Goal: Navigation & Orientation: Find specific page/section

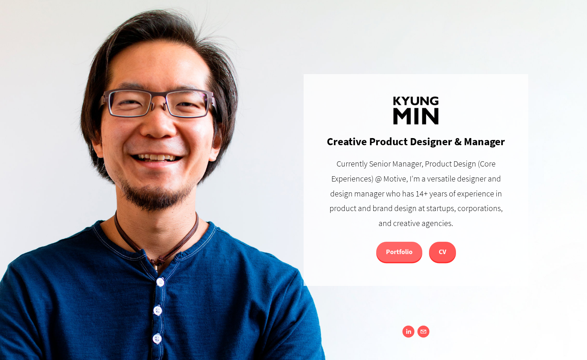
click at [403, 249] on link "Portfolio" at bounding box center [399, 252] width 46 height 20
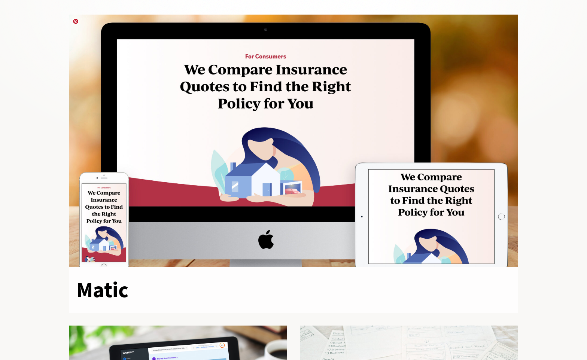
scroll to position [244, 0]
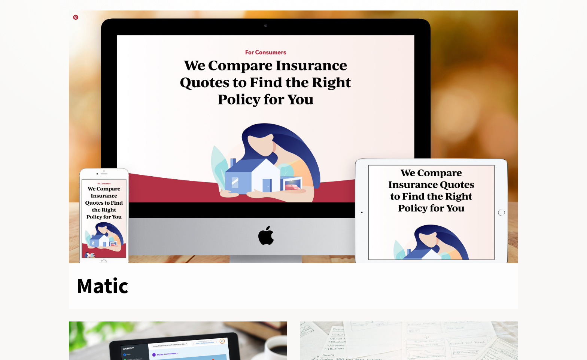
click at [230, 161] on div at bounding box center [293, 136] width 449 height 253
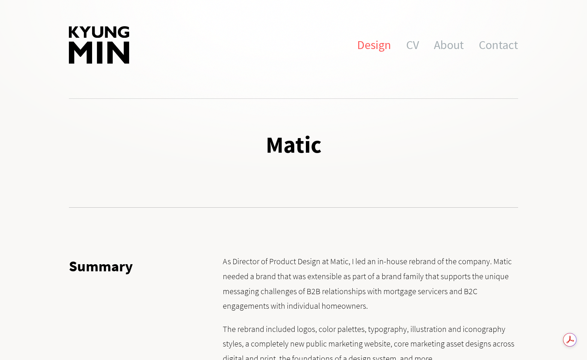
click at [387, 46] on link "Design" at bounding box center [374, 44] width 34 height 37
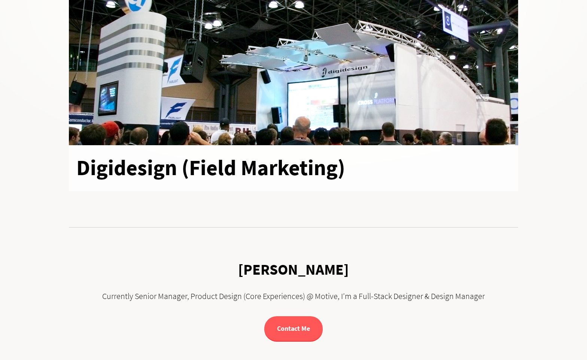
scroll to position [4950, 0]
